Goal: Transaction & Acquisition: Purchase product/service

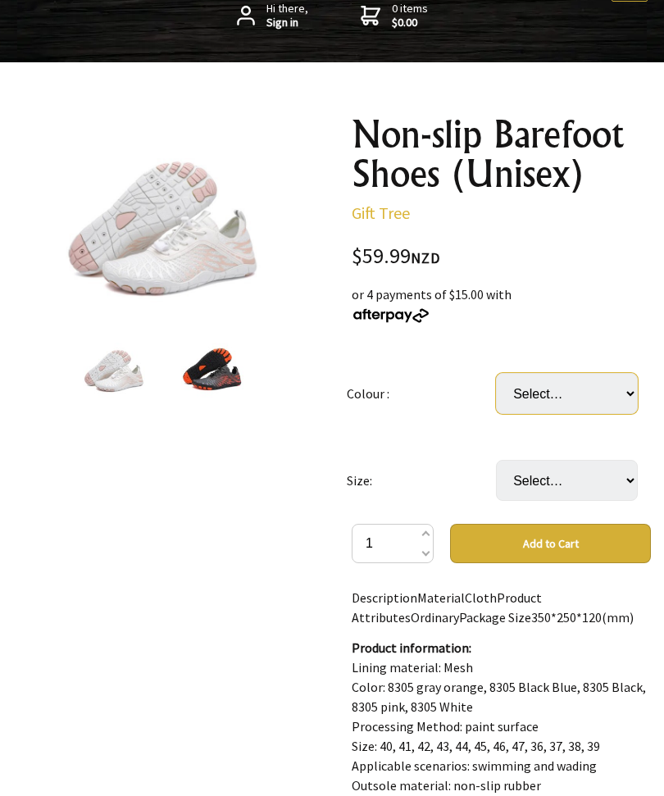
click at [625, 383] on select "Select… Blue Black Pink White" at bounding box center [567, 393] width 142 height 41
select select "Blue"
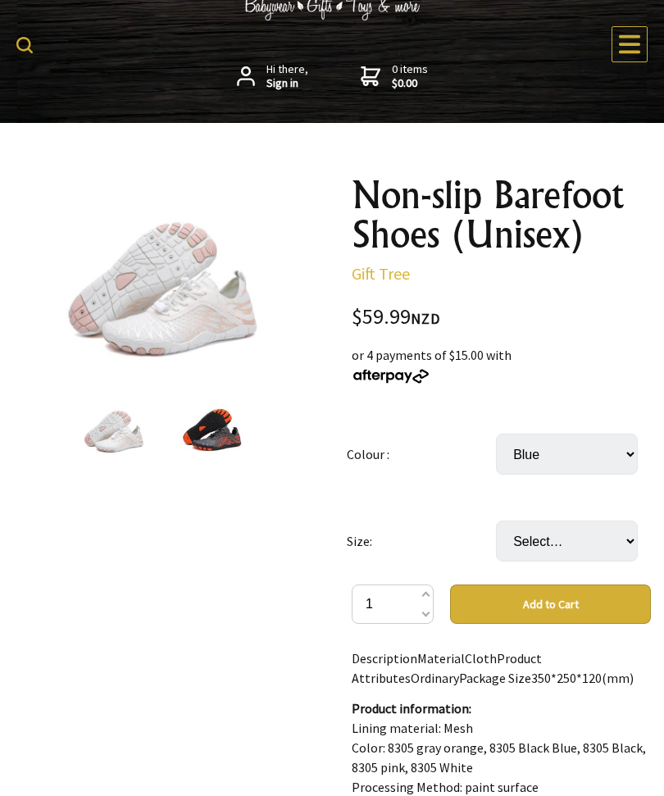
scroll to position [86, 0]
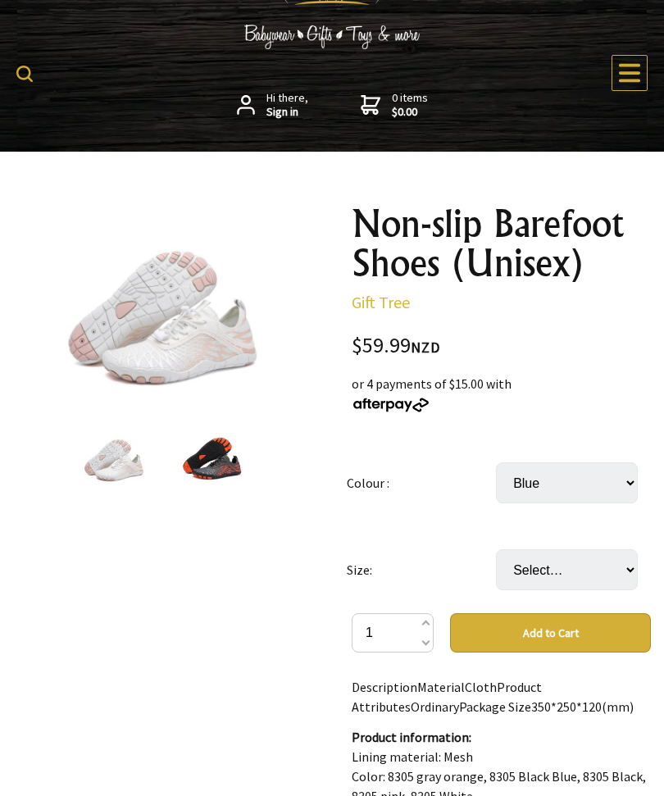
click at [199, 327] on img at bounding box center [162, 303] width 199 height 199
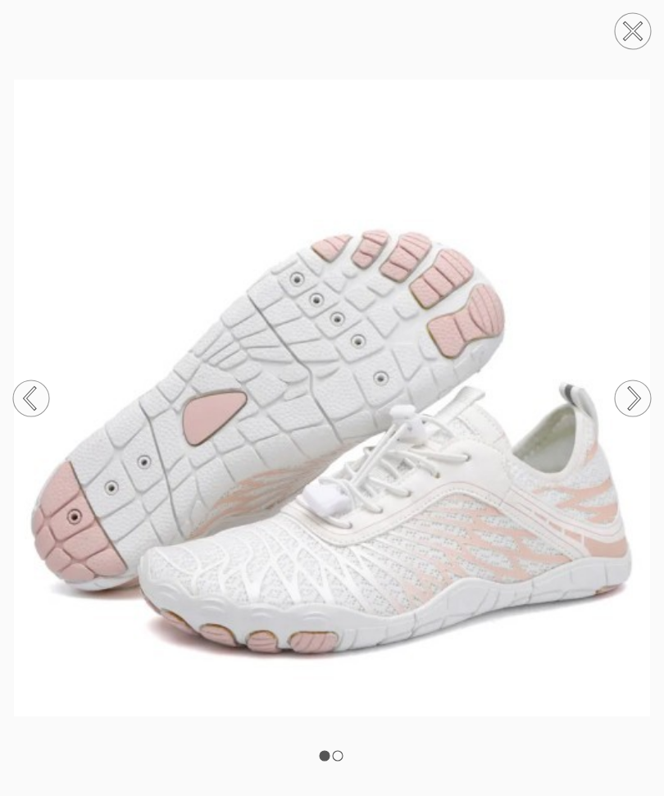
click at [629, 395] on circle at bounding box center [632, 398] width 36 height 36
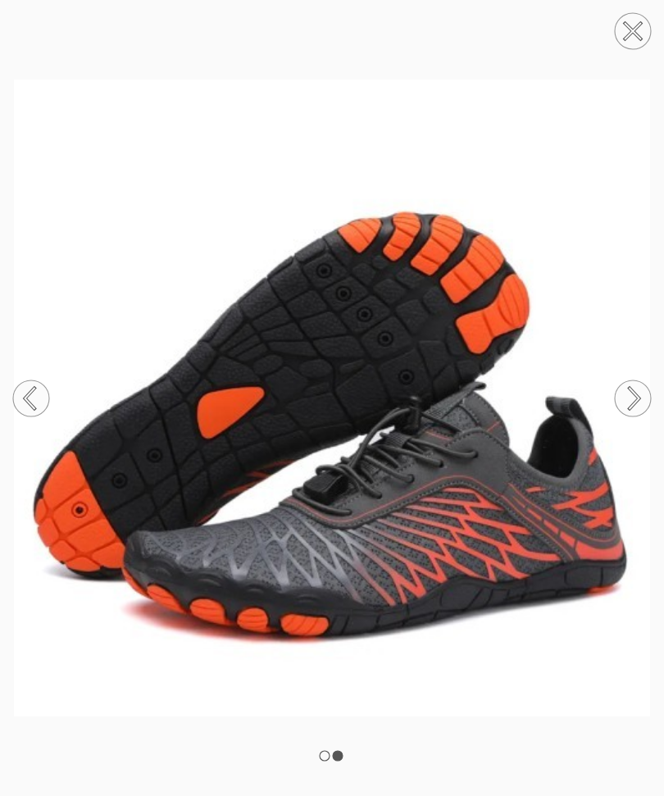
click at [636, 403] on icon at bounding box center [634, 398] width 10 height 20
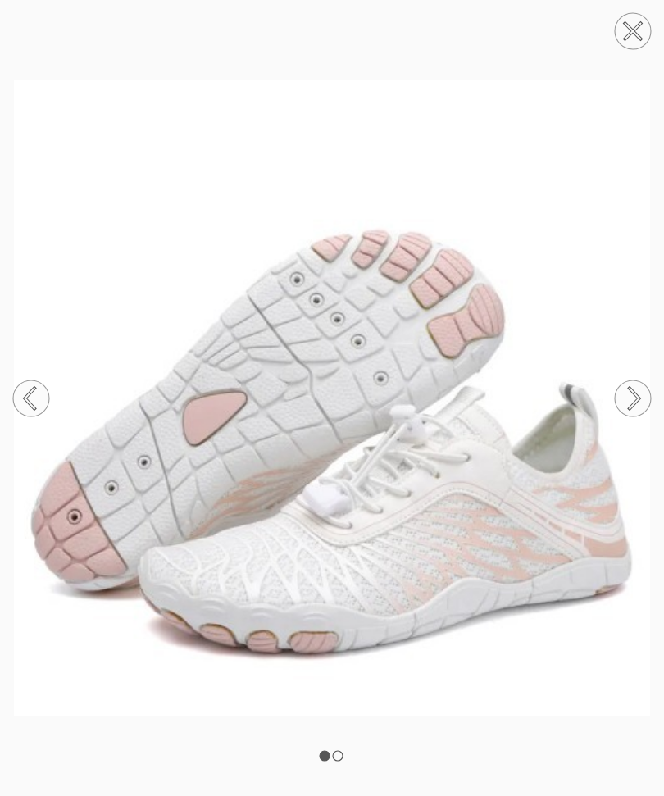
click at [633, 30] on icon at bounding box center [632, 31] width 16 height 16
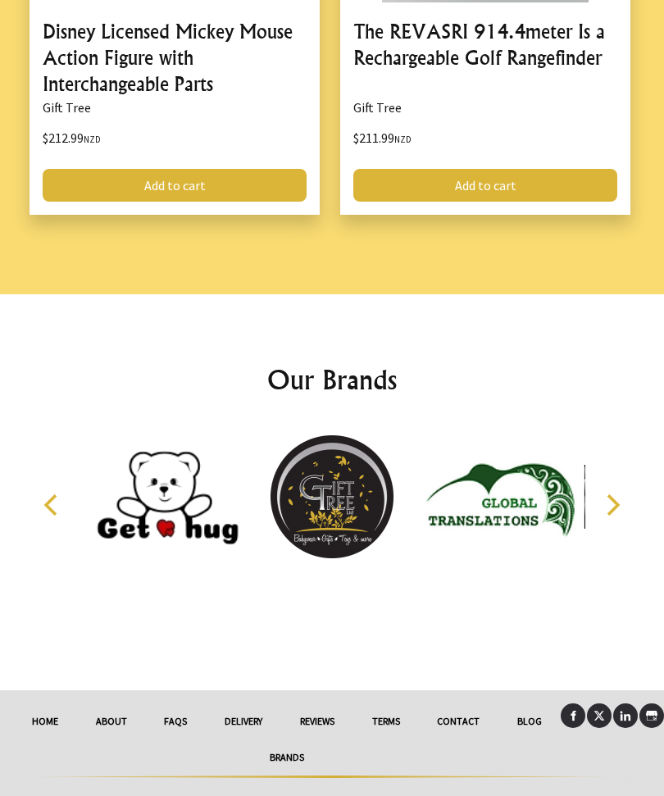
scroll to position [3278, 0]
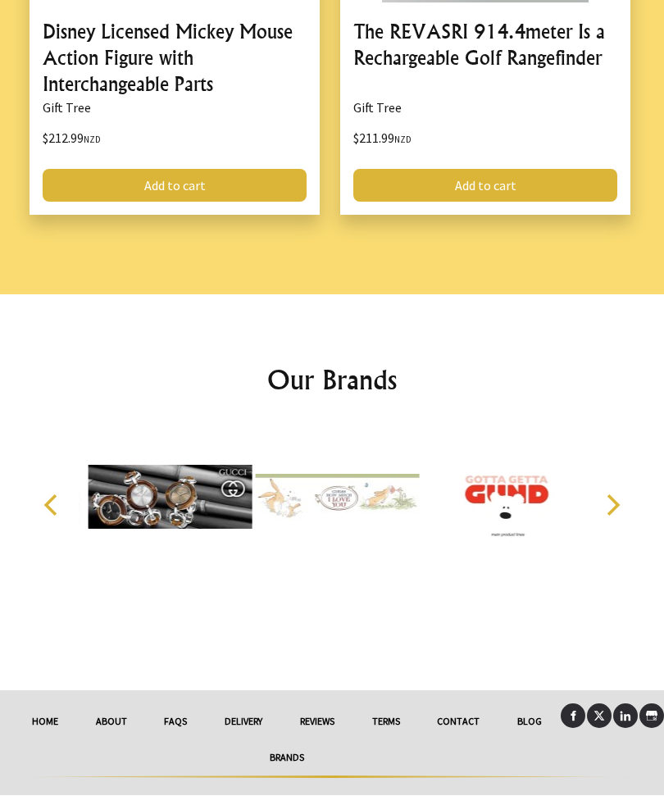
click at [252, 722] on link "delivery" at bounding box center [243, 722] width 75 height 36
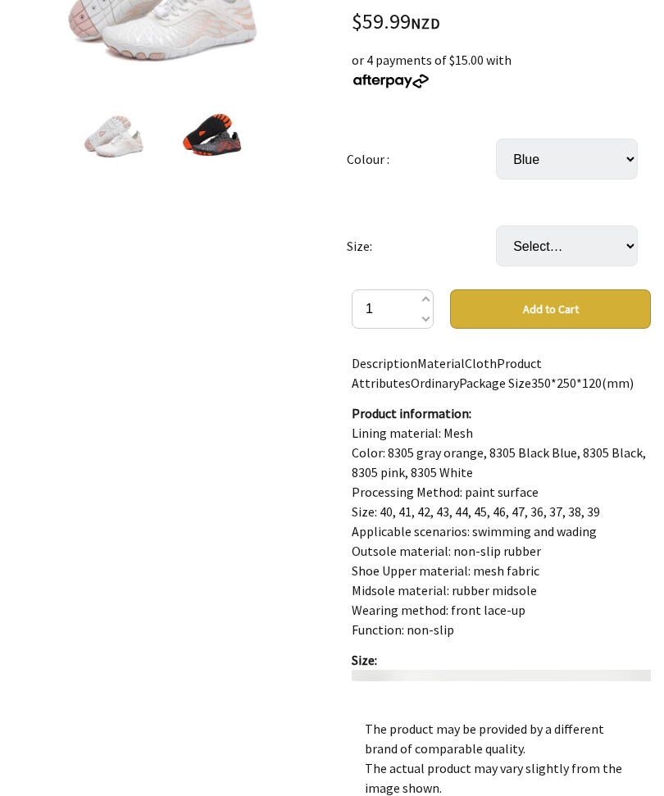
scroll to position [408, 0]
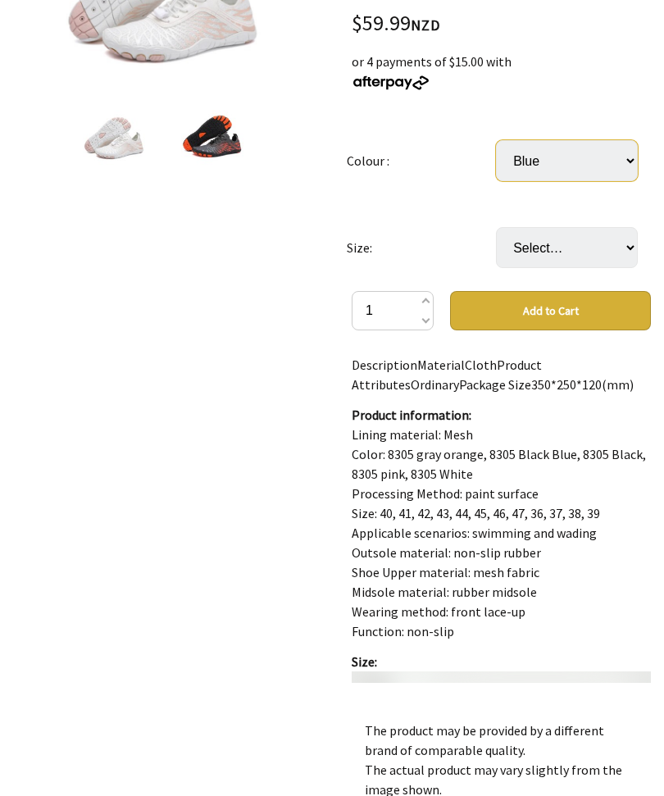
click at [624, 152] on select "Select… Blue Black Pink White" at bounding box center [567, 160] width 142 height 41
select select "Pink"
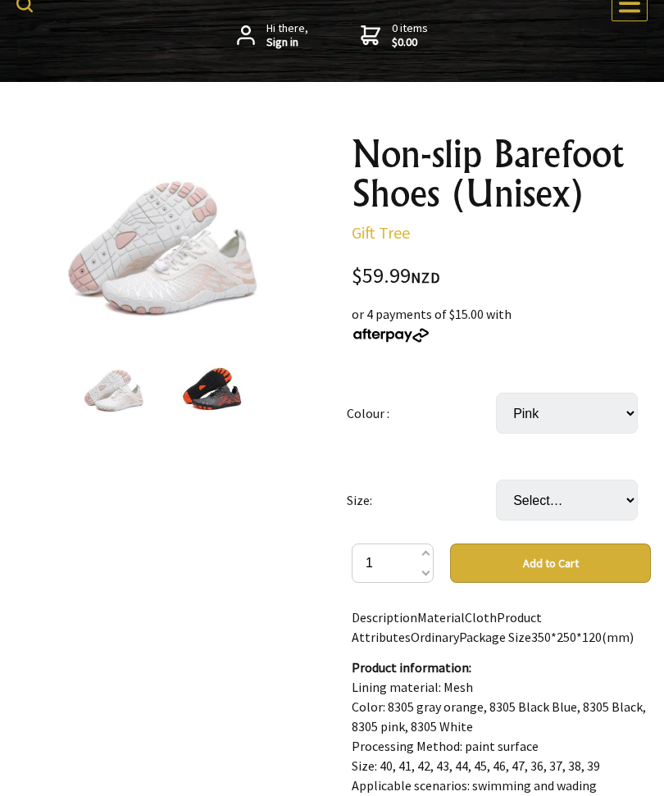
scroll to position [154, 0]
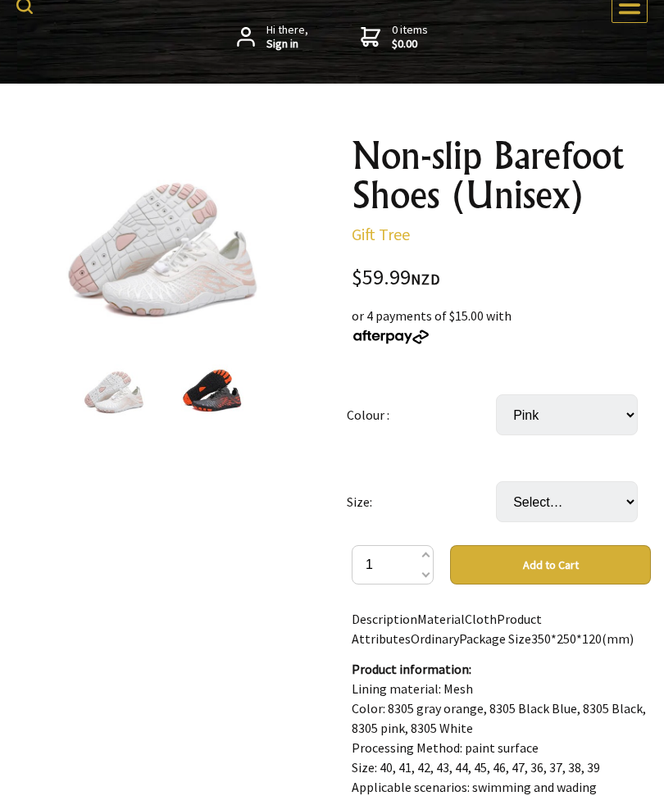
click at [601, 410] on select "Select… Blue Black Pink White" at bounding box center [567, 414] width 142 height 41
select select "White"
select select "Pink"
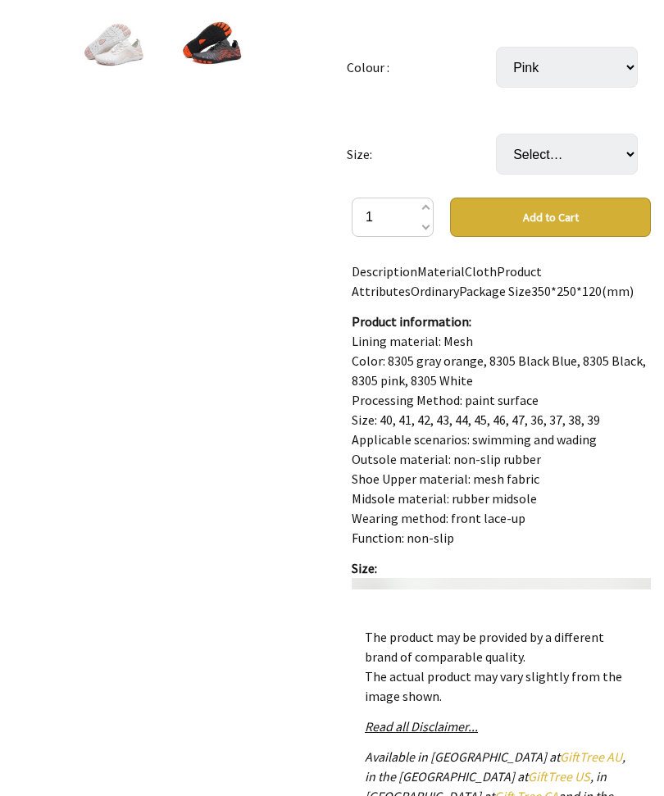
click at [299, 471] on div "1 /2" at bounding box center [162, 400] width 325 height 1249
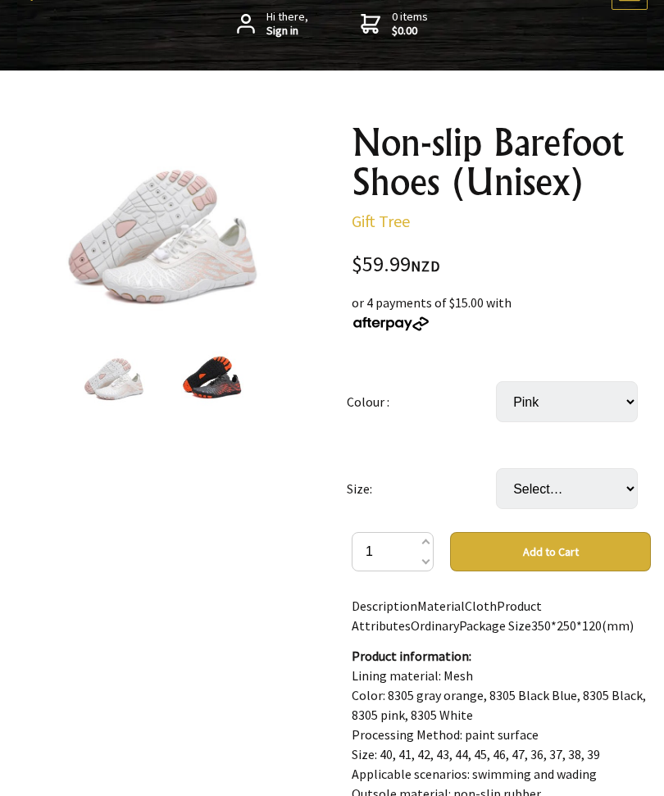
scroll to position [0, 0]
